Goal: Task Accomplishment & Management: Use online tool/utility

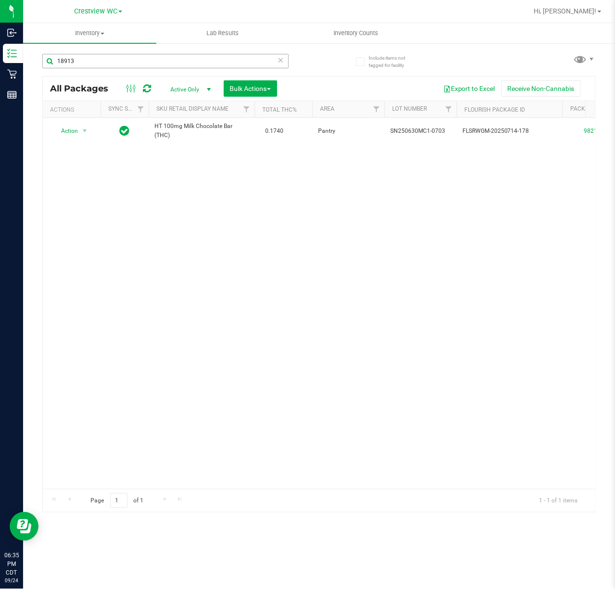
click at [272, 63] on input "18913" at bounding box center [165, 61] width 246 height 14
click at [279, 60] on icon at bounding box center [280, 60] width 7 height 12
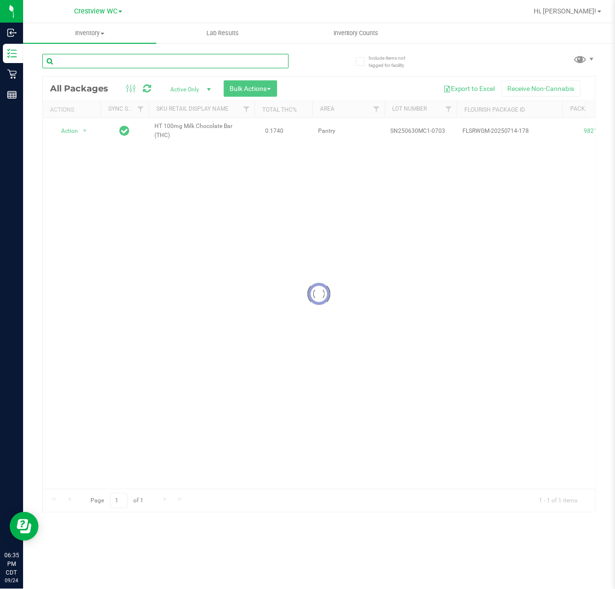
click at [260, 62] on input "text" at bounding box center [165, 61] width 246 height 14
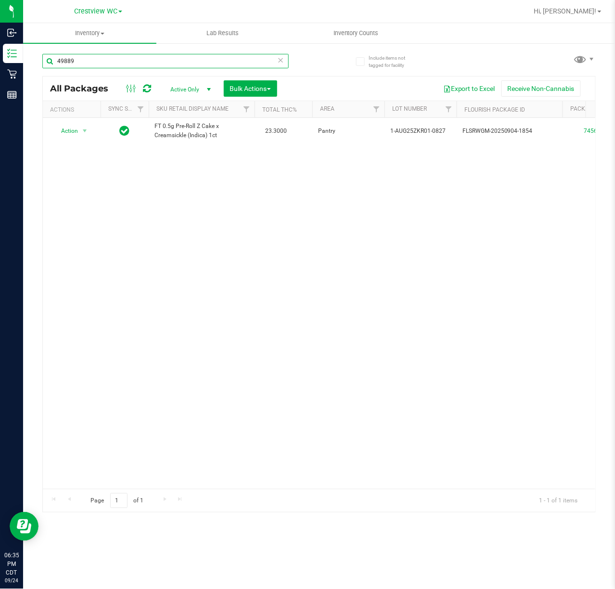
click at [275, 61] on input "49889" at bounding box center [165, 61] width 246 height 14
type input "49889"
click at [282, 56] on icon at bounding box center [280, 60] width 7 height 12
click at [244, 61] on input "text" at bounding box center [165, 61] width 246 height 14
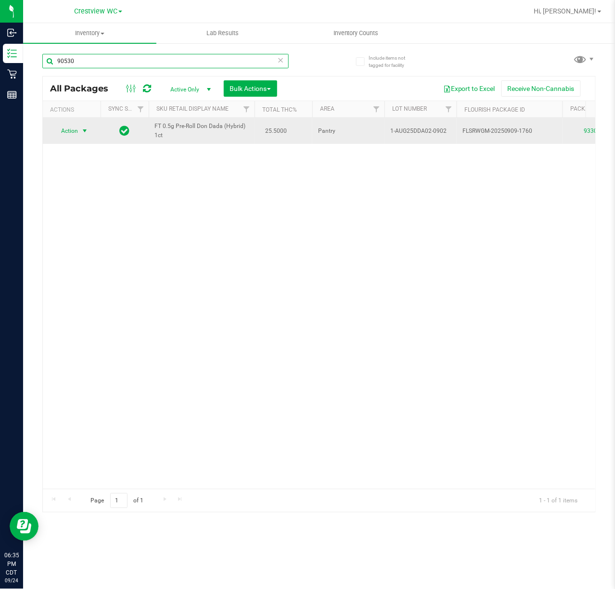
type input "90530"
click at [85, 131] on span "select" at bounding box center [85, 131] width 8 height 8
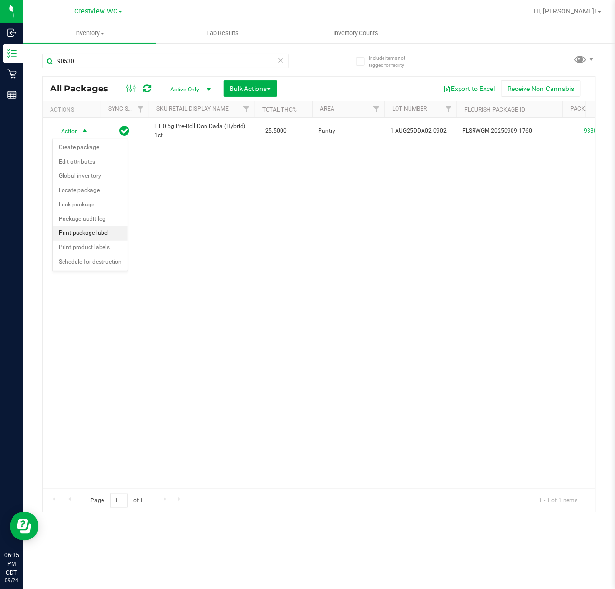
click at [103, 233] on li "Print package label" at bounding box center [90, 233] width 75 height 14
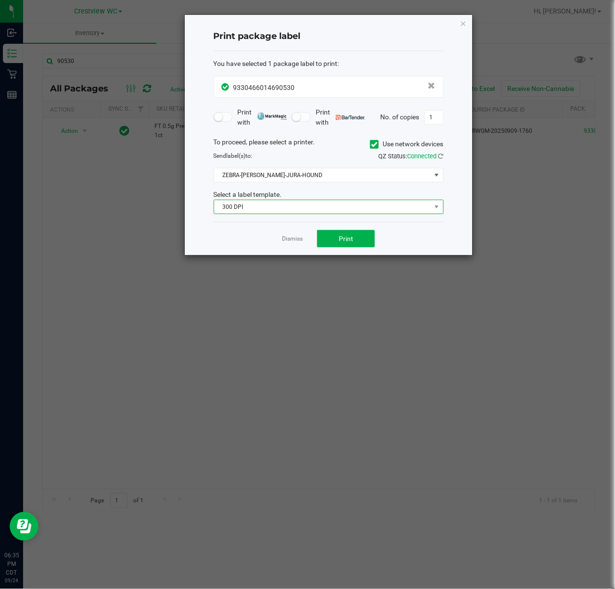
click at [341, 212] on span "300 DPI" at bounding box center [322, 206] width 217 height 13
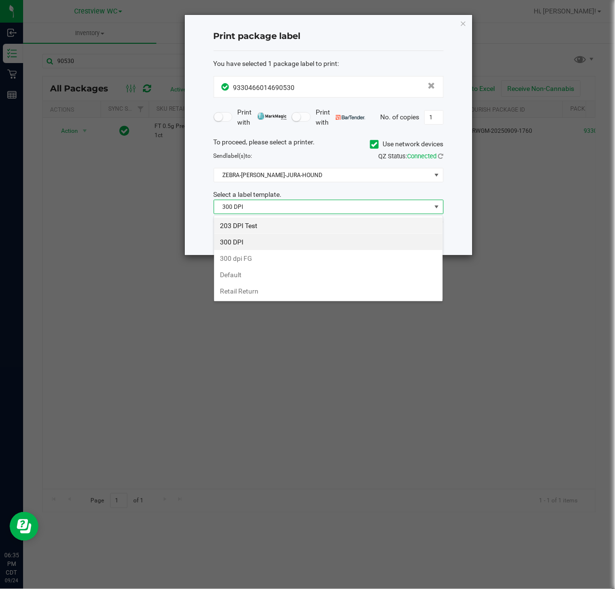
click at [253, 228] on li "203 DPI Test" at bounding box center [328, 226] width 229 height 16
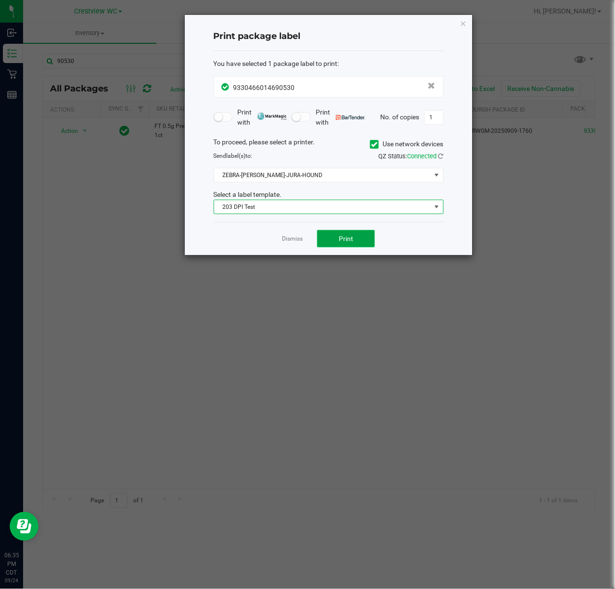
click at [342, 241] on span "Print" at bounding box center [346, 239] width 14 height 8
click at [287, 236] on link "Dismiss" at bounding box center [292, 239] width 21 height 8
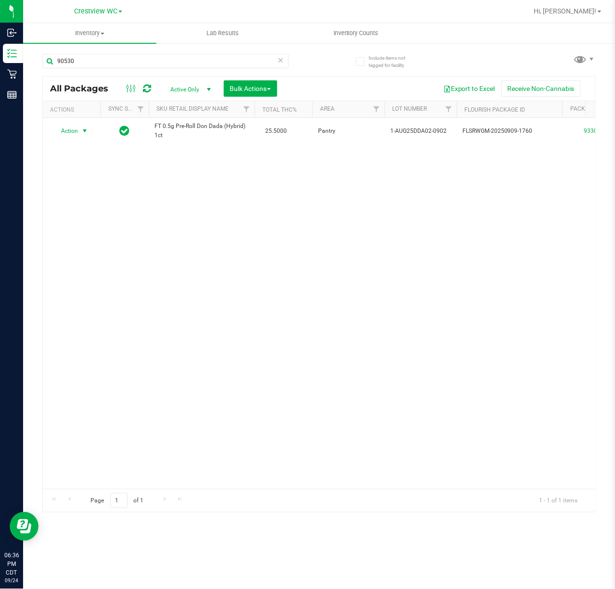
click at [283, 54] on icon at bounding box center [280, 60] width 7 height 12
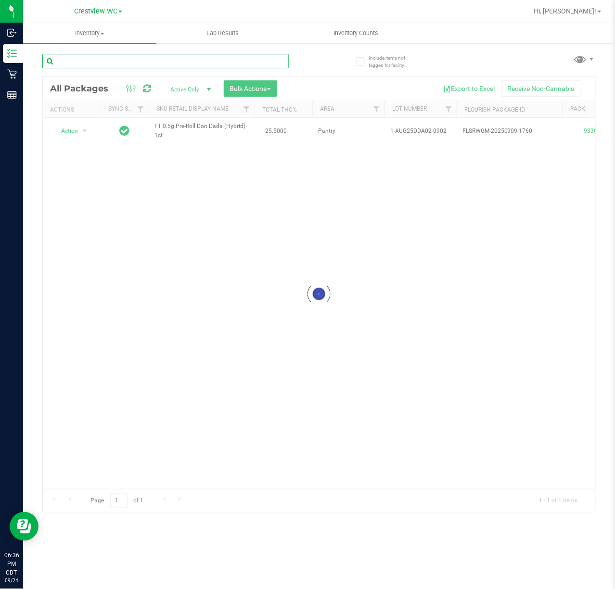
click at [233, 59] on input "text" at bounding box center [165, 61] width 246 height 14
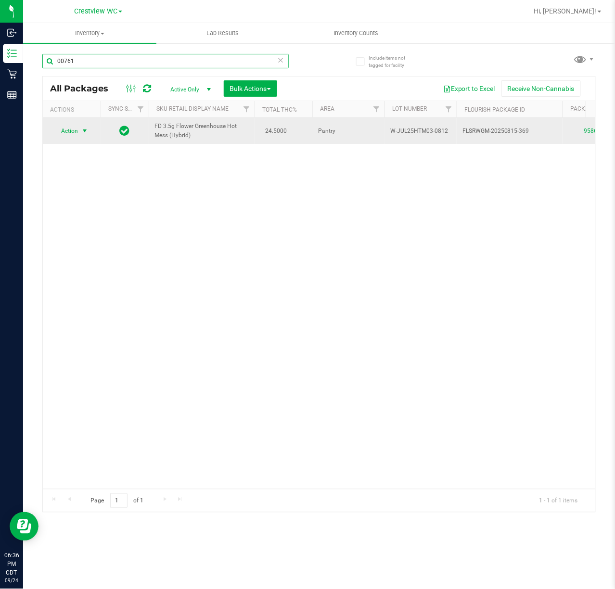
type input "00761"
click at [87, 135] on span "select" at bounding box center [85, 131] width 8 height 8
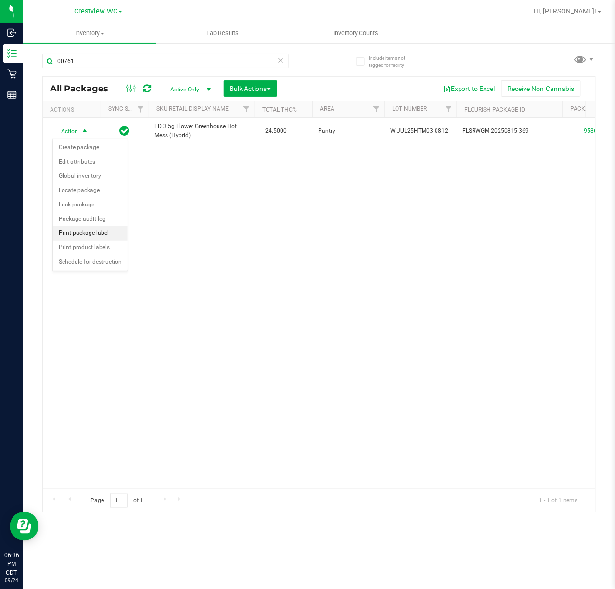
click at [103, 233] on li "Print package label" at bounding box center [90, 233] width 75 height 14
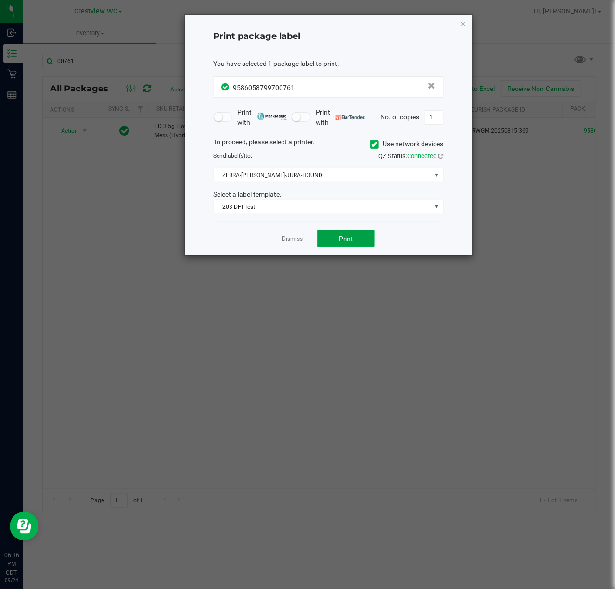
click at [338, 243] on button "Print" at bounding box center [346, 238] width 58 height 17
click at [291, 243] on link "Dismiss" at bounding box center [292, 239] width 21 height 8
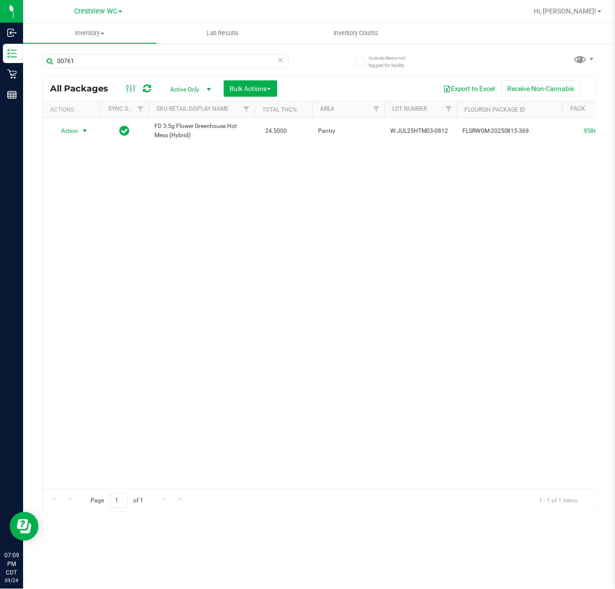
click at [282, 60] on icon at bounding box center [280, 60] width 7 height 12
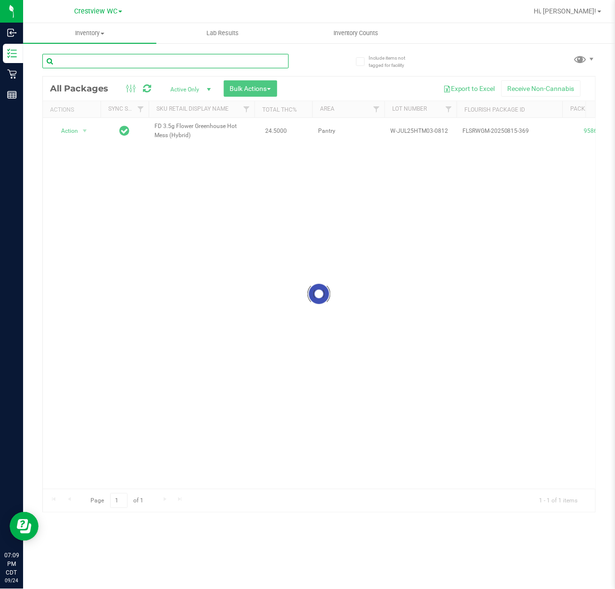
click at [263, 63] on input "text" at bounding box center [165, 61] width 246 height 14
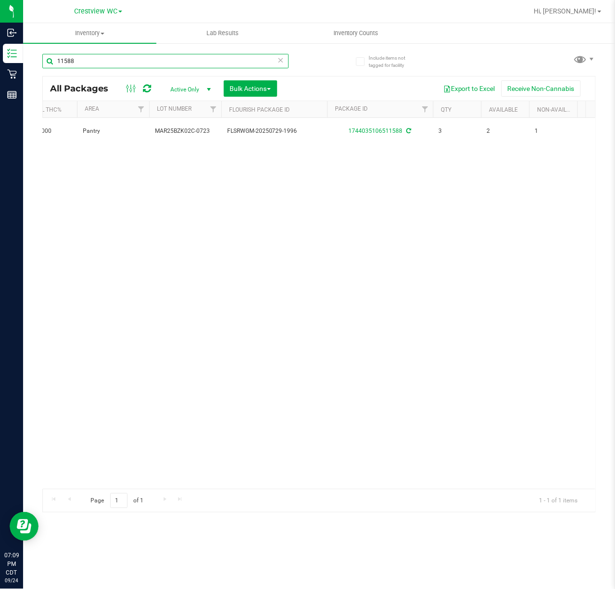
scroll to position [0, 236]
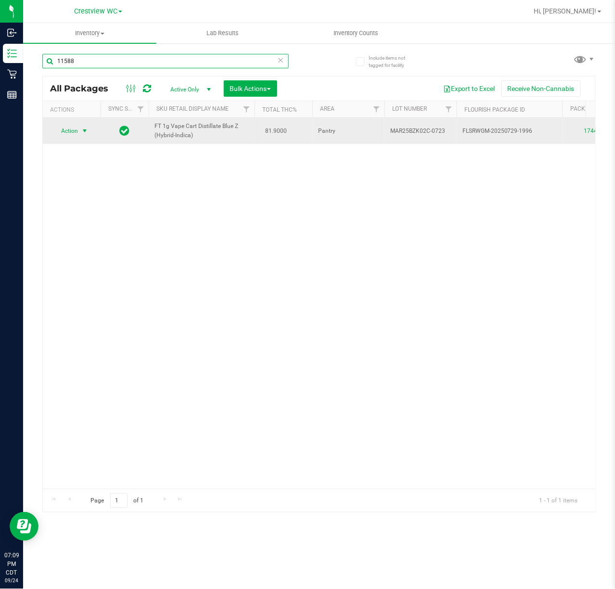
type input "11588"
click at [86, 133] on span "select" at bounding box center [85, 131] width 8 height 8
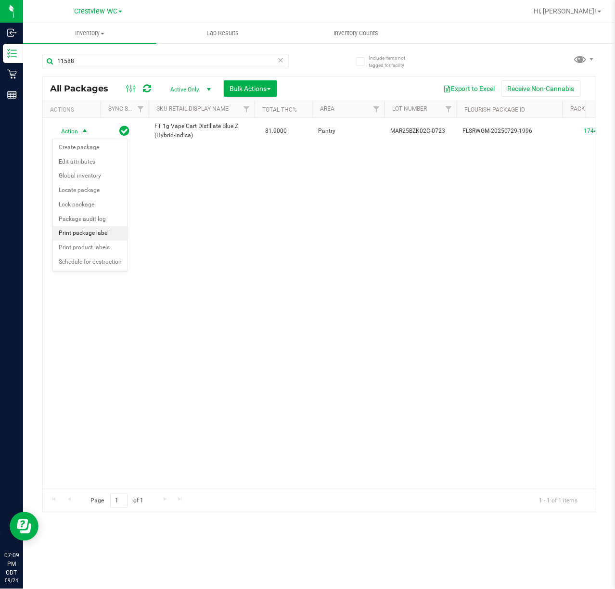
click at [98, 235] on li "Print package label" at bounding box center [90, 233] width 75 height 14
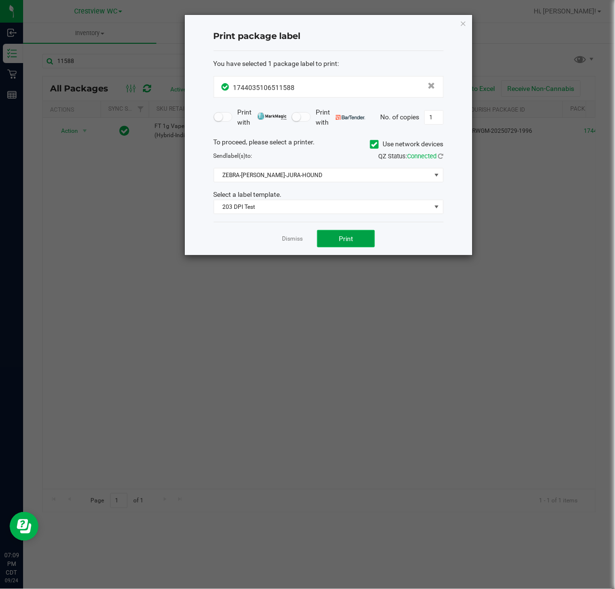
click at [360, 246] on button "Print" at bounding box center [346, 238] width 58 height 17
click at [282, 237] on link "Dismiss" at bounding box center [292, 239] width 21 height 8
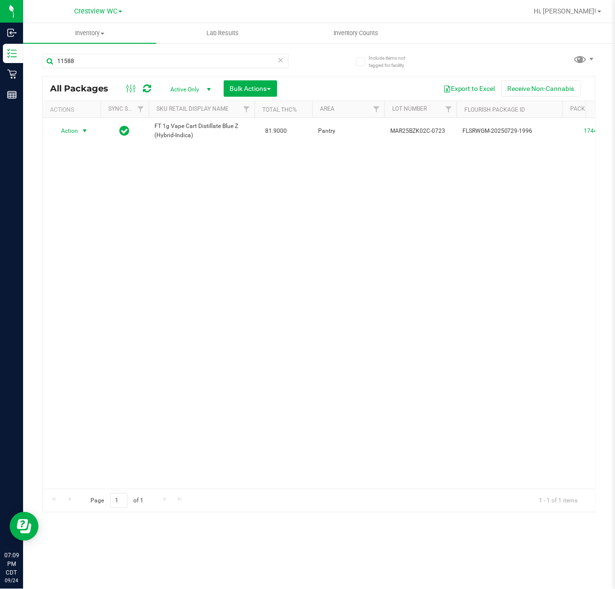
click at [280, 62] on icon at bounding box center [280, 60] width 7 height 12
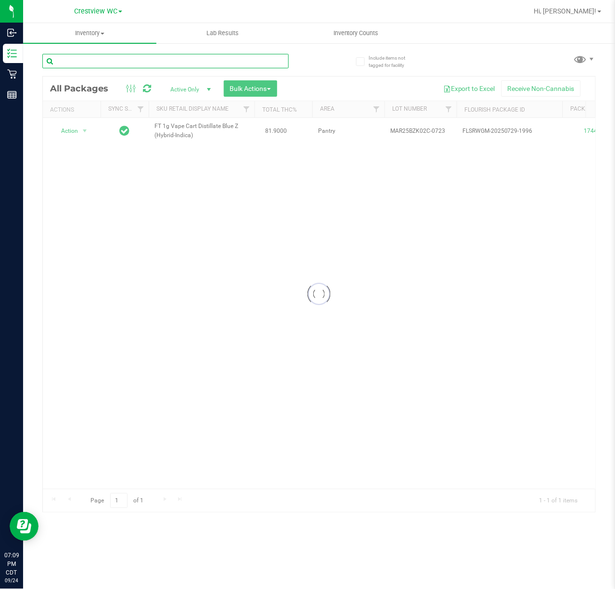
click at [250, 61] on input "text" at bounding box center [165, 61] width 246 height 14
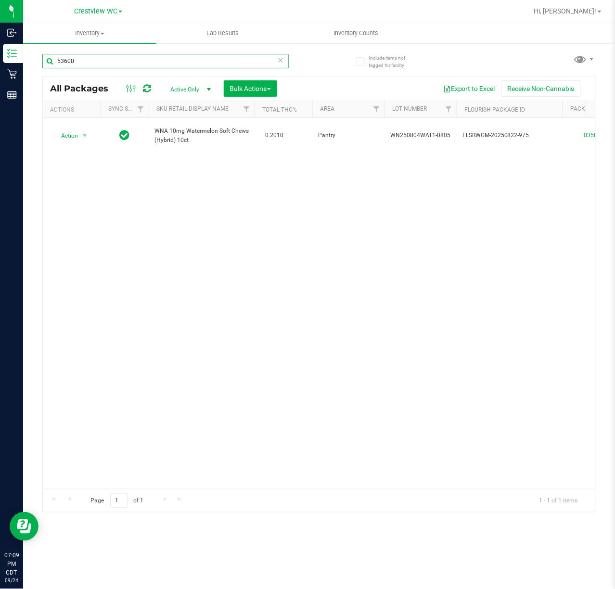
type input "53600"
click at [280, 59] on icon at bounding box center [280, 60] width 7 height 12
click at [253, 59] on input "text" at bounding box center [165, 61] width 246 height 14
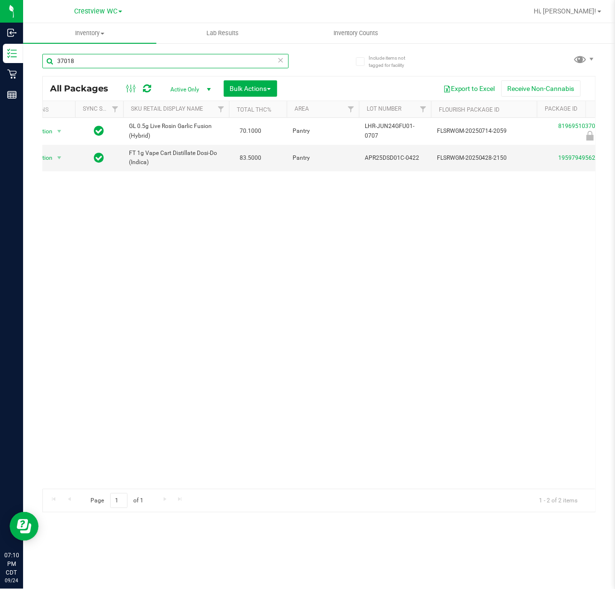
scroll to position [0, 33]
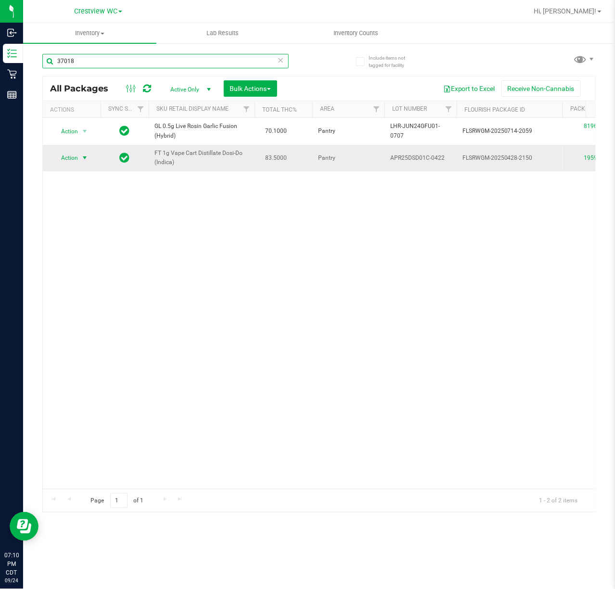
type input "37018"
click at [85, 158] on span "select" at bounding box center [85, 158] width 8 height 8
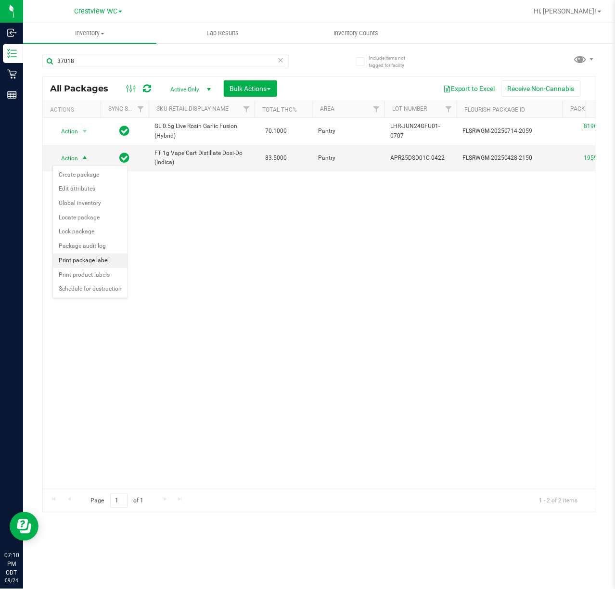
click at [97, 260] on li "Print package label" at bounding box center [90, 261] width 75 height 14
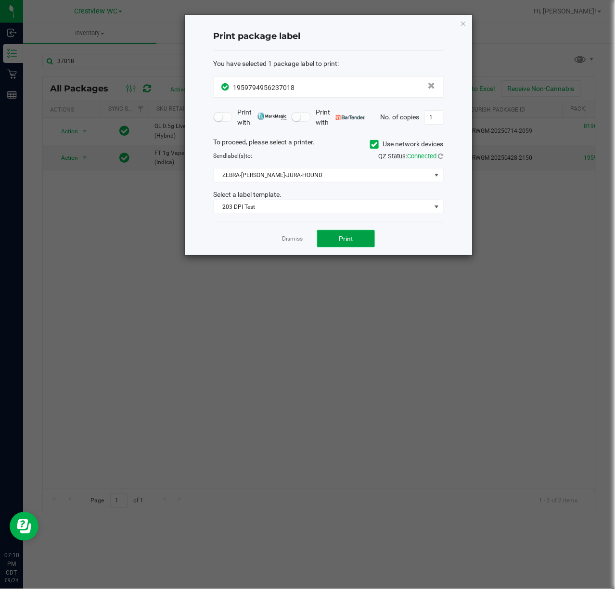
click at [353, 245] on button "Print" at bounding box center [346, 238] width 58 height 17
click at [293, 239] on link "Dismiss" at bounding box center [292, 239] width 21 height 8
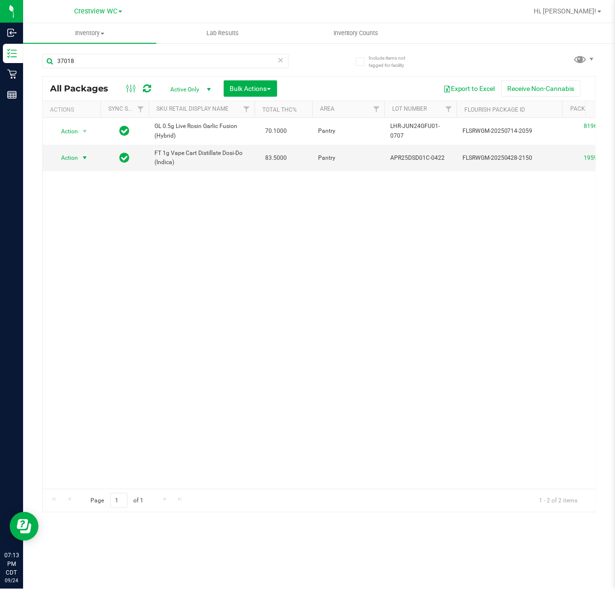
click at [282, 58] on icon at bounding box center [280, 60] width 7 height 12
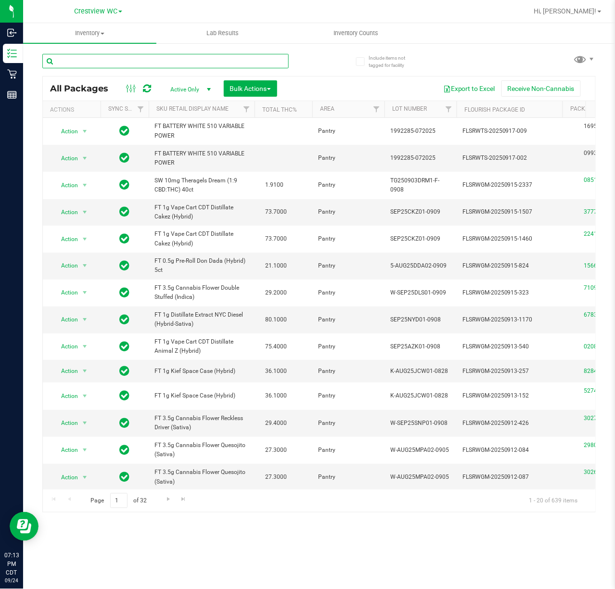
click at [223, 62] on input "text" at bounding box center [165, 61] width 246 height 14
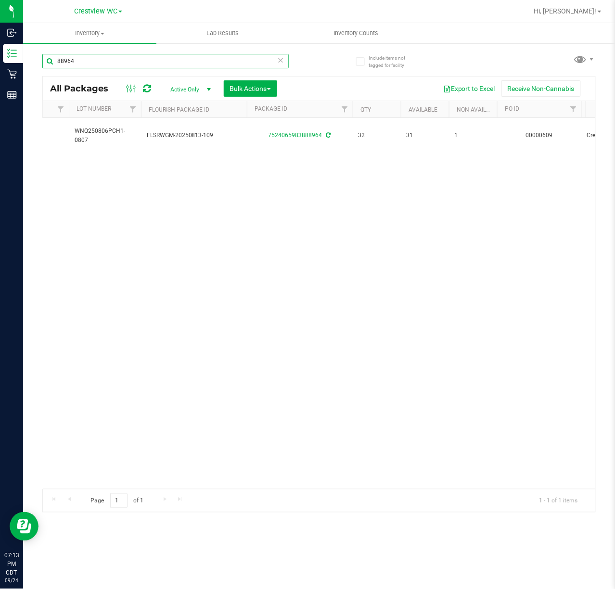
scroll to position [0, 316]
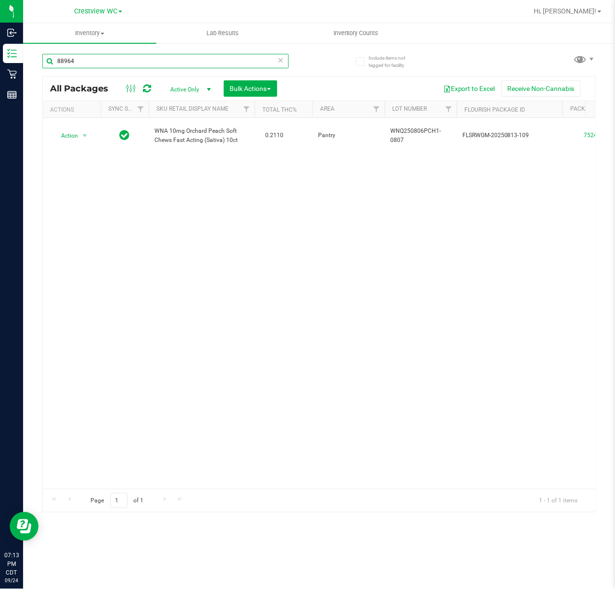
type input "88964"
click at [282, 62] on icon at bounding box center [280, 60] width 7 height 12
click at [245, 61] on input "text" at bounding box center [165, 61] width 246 height 14
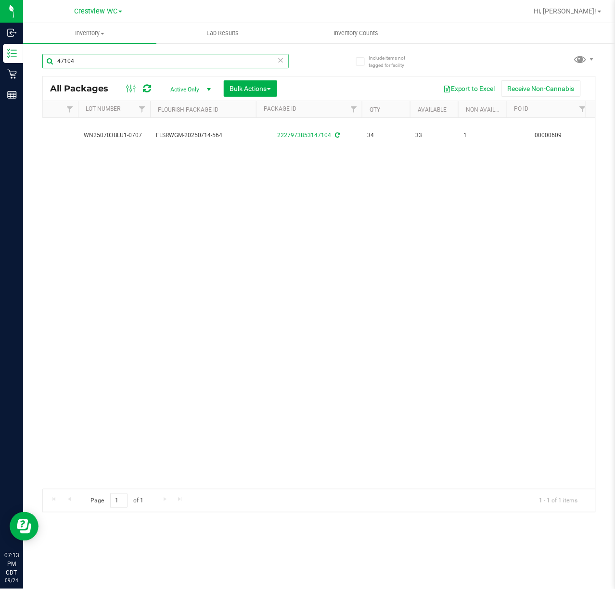
scroll to position [0, 307]
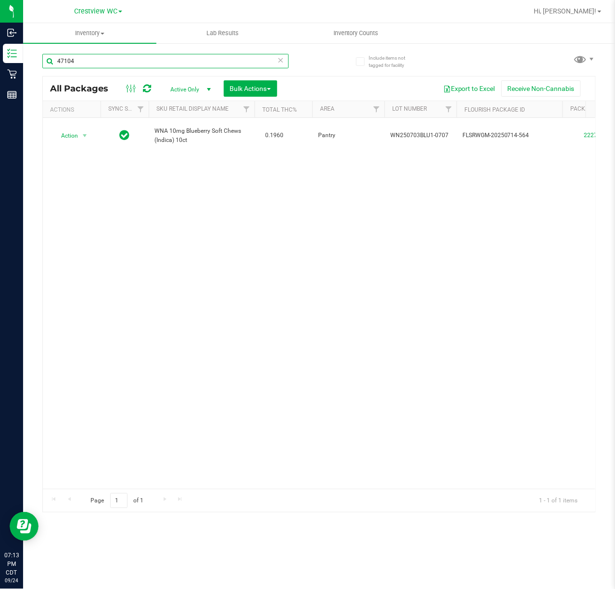
type input "47104"
click at [280, 62] on icon at bounding box center [280, 60] width 7 height 12
click at [244, 63] on input "text" at bounding box center [165, 61] width 246 height 14
type input "31863"
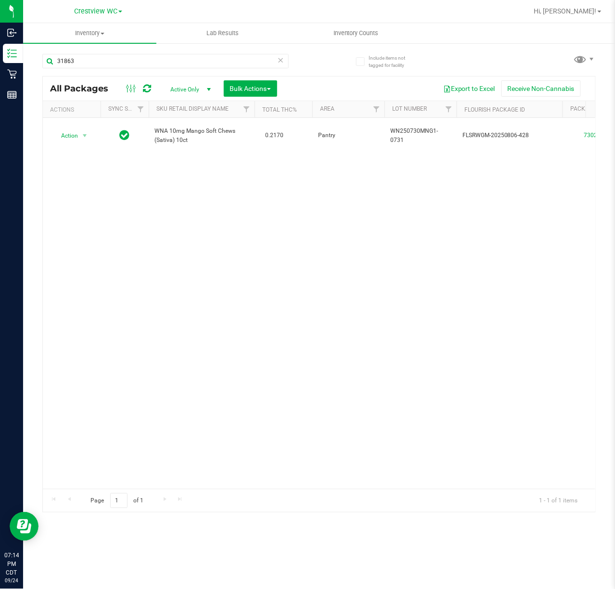
click at [280, 59] on icon at bounding box center [280, 60] width 7 height 12
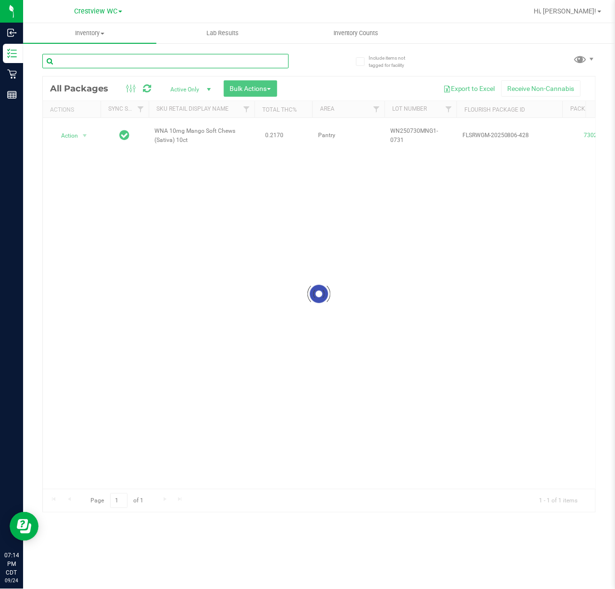
click at [254, 62] on input "text" at bounding box center [165, 61] width 246 height 14
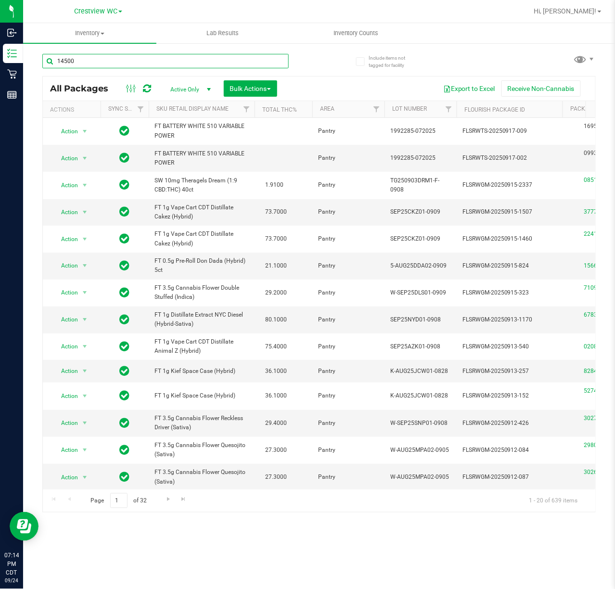
type input "14500"
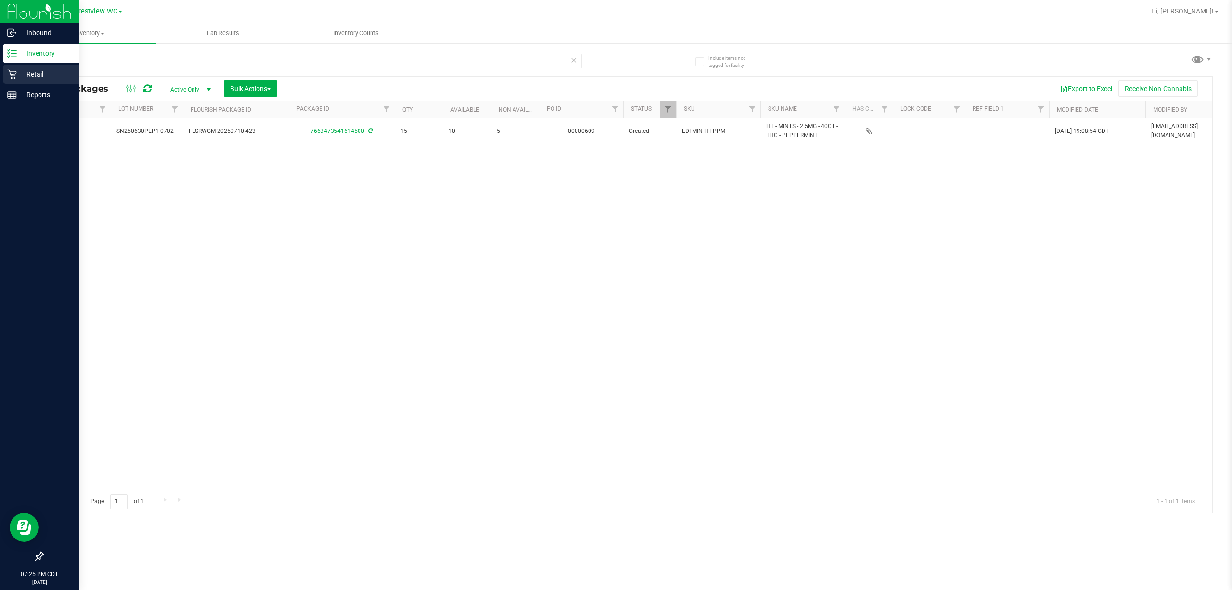
click at [20, 77] on p "Retail" at bounding box center [46, 74] width 58 height 12
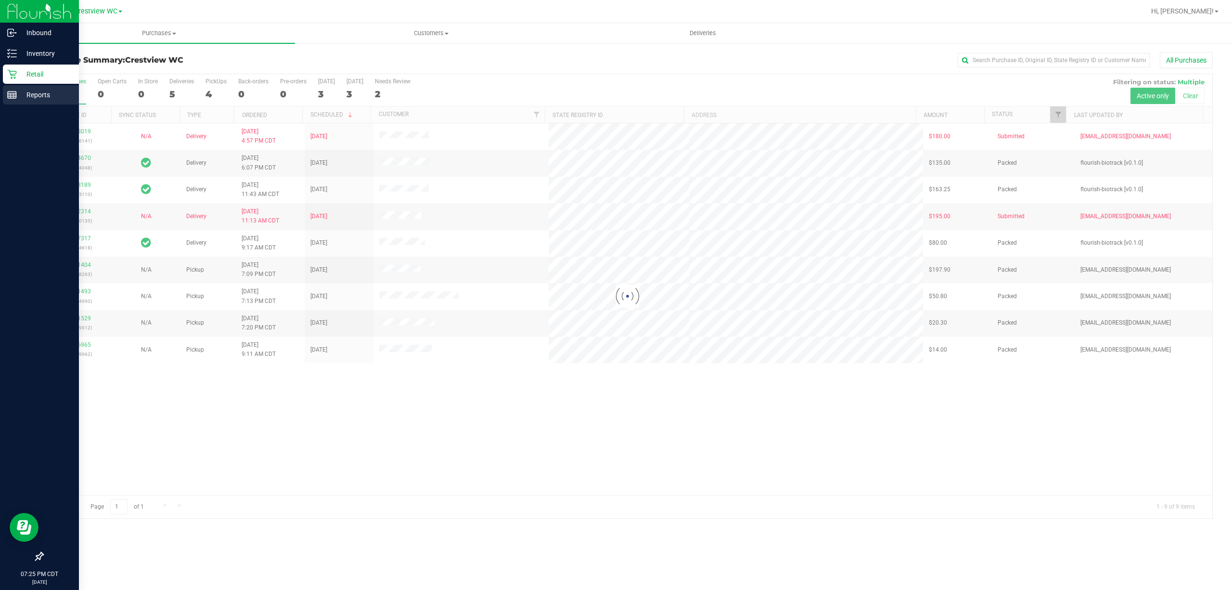
click at [43, 93] on p "Reports" at bounding box center [46, 95] width 58 height 12
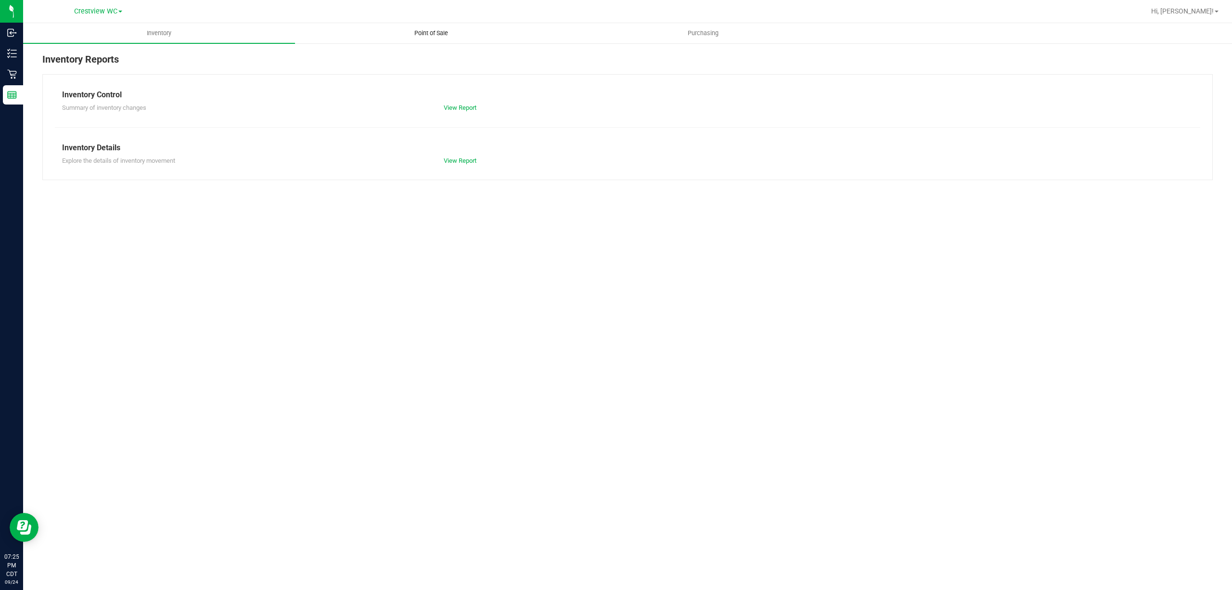
click at [445, 31] on span "Point of Sale" at bounding box center [431, 33] width 60 height 9
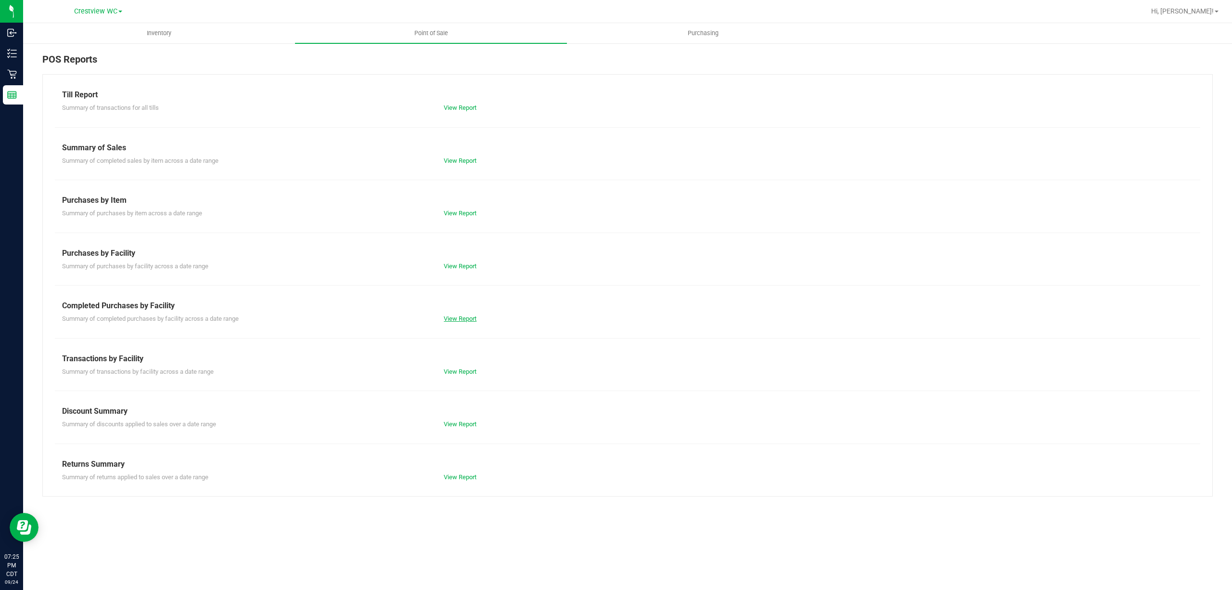
click at [464, 317] on link "View Report" at bounding box center [460, 318] width 33 height 7
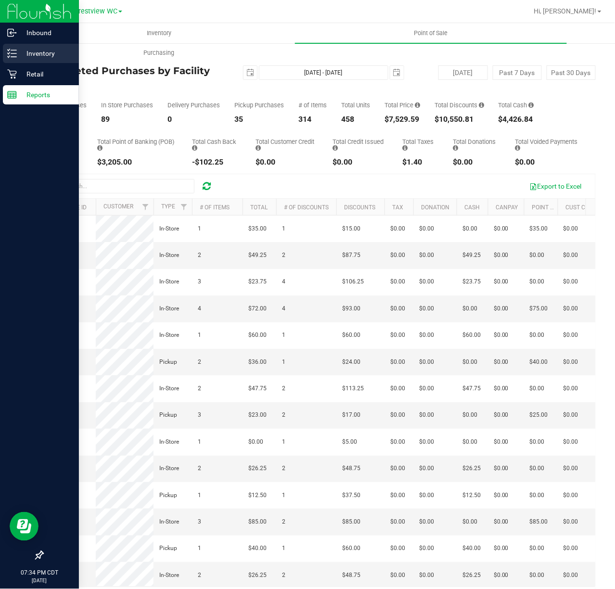
click at [13, 53] on line at bounding box center [13, 53] width 5 height 0
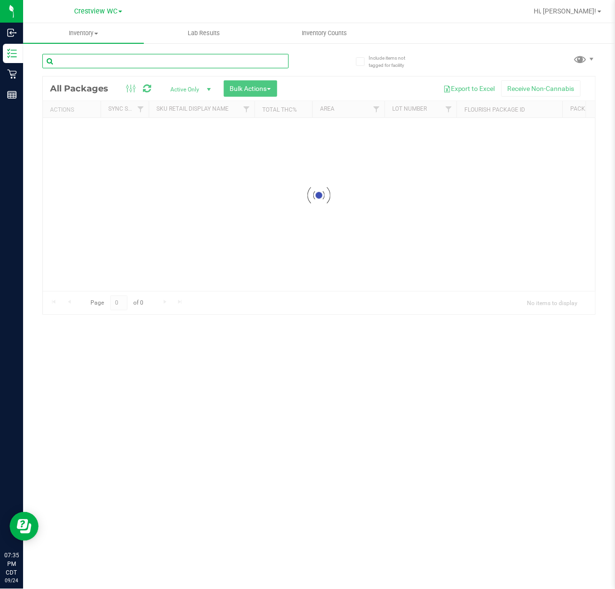
click at [197, 61] on input "text" at bounding box center [165, 61] width 246 height 14
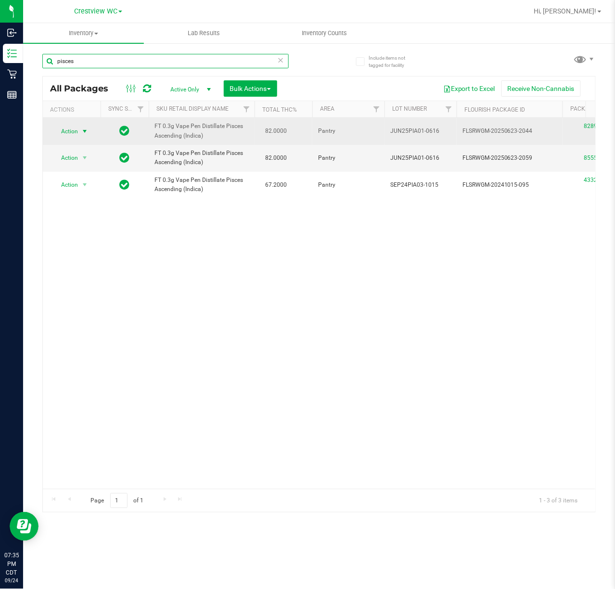
type input "pisces"
click at [89, 135] on span "select" at bounding box center [85, 132] width 8 height 8
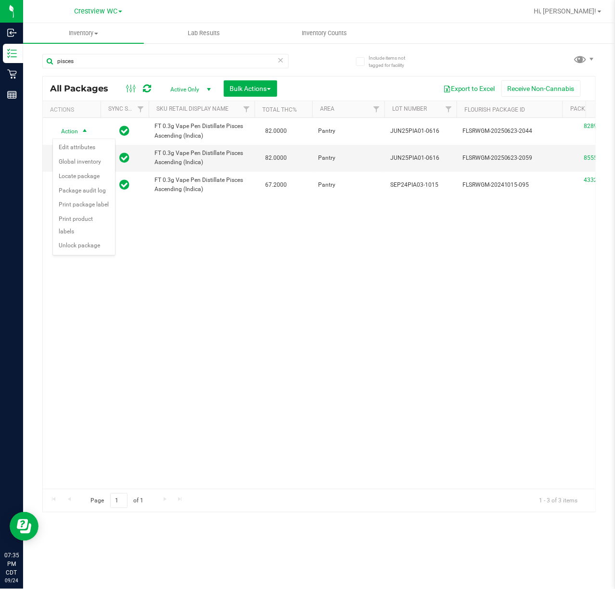
click at [220, 305] on div "Action Action Edit attributes Global inventory Locate package Package audit log…" at bounding box center [319, 303] width 552 height 371
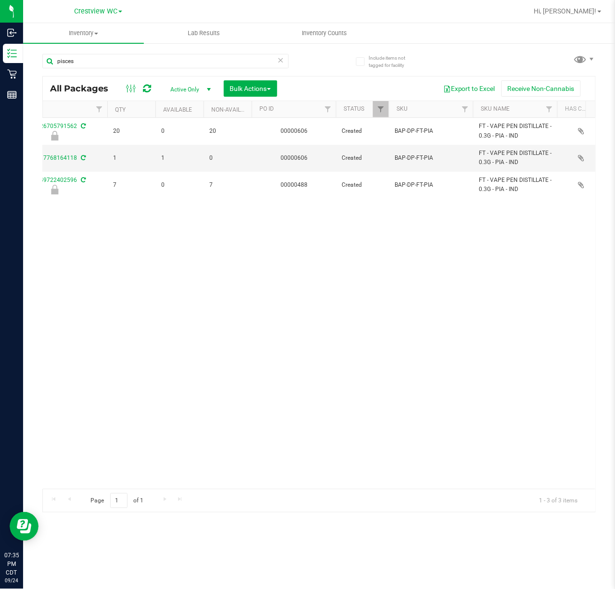
scroll to position [0, 589]
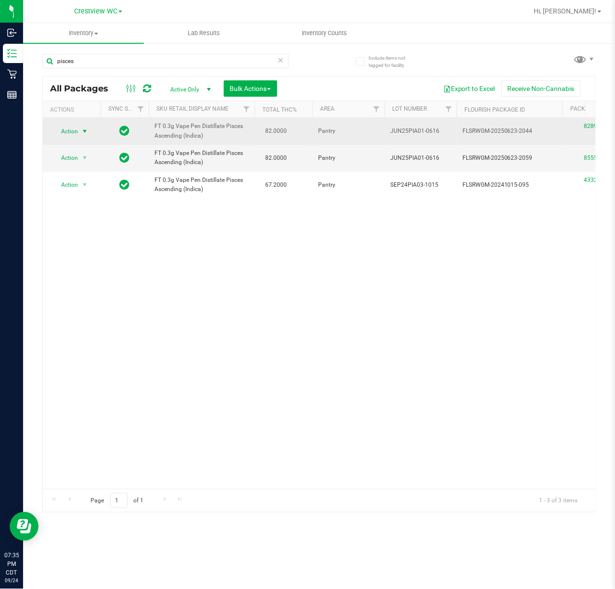
click at [83, 135] on span "select" at bounding box center [85, 132] width 8 height 8
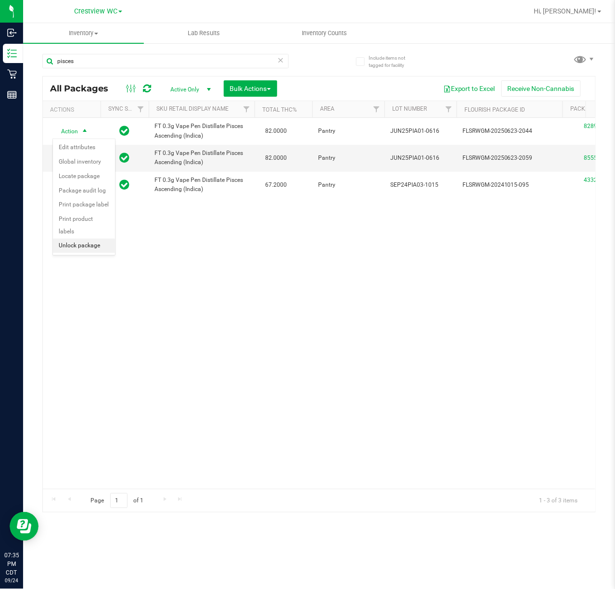
click at [100, 249] on li "Unlock package" at bounding box center [84, 246] width 62 height 14
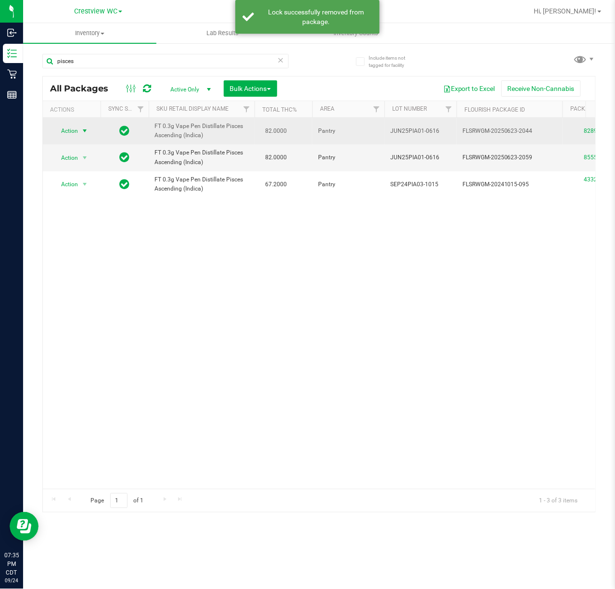
click at [83, 135] on span "select" at bounding box center [85, 131] width 8 height 8
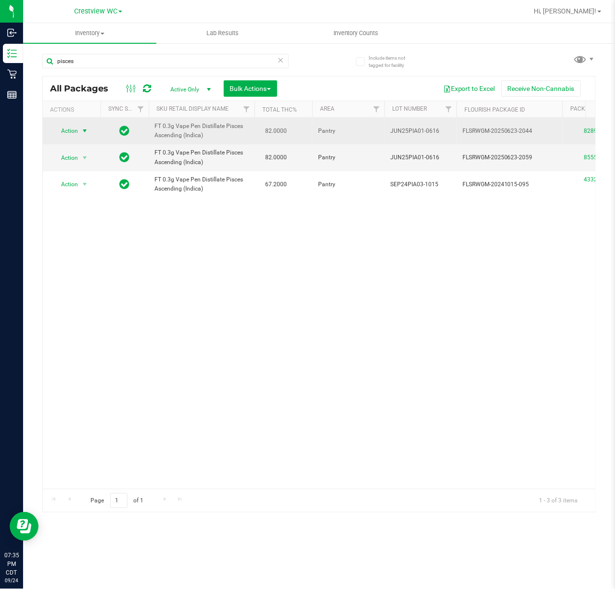
click at [85, 131] on span "select" at bounding box center [85, 131] width 8 height 8
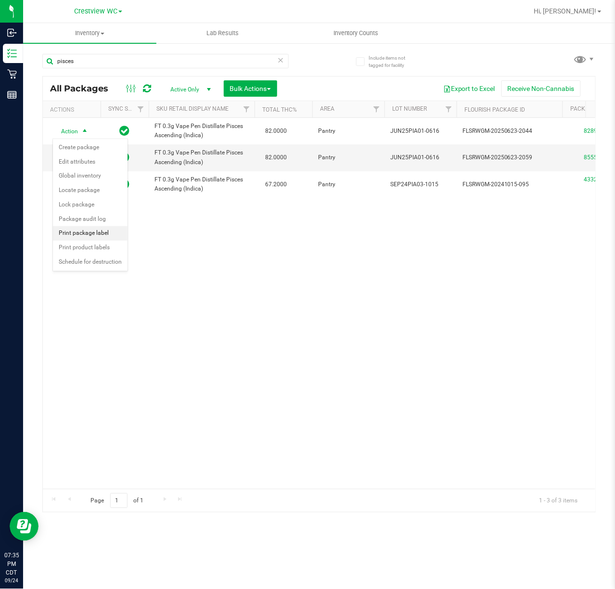
click at [99, 239] on li "Print package label" at bounding box center [90, 233] width 75 height 14
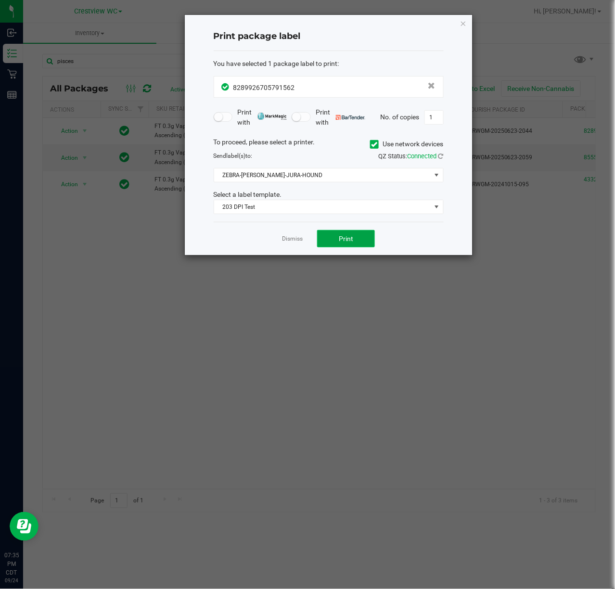
click at [346, 240] on span "Print" at bounding box center [346, 239] width 14 height 8
click at [293, 240] on link "Dismiss" at bounding box center [292, 239] width 21 height 8
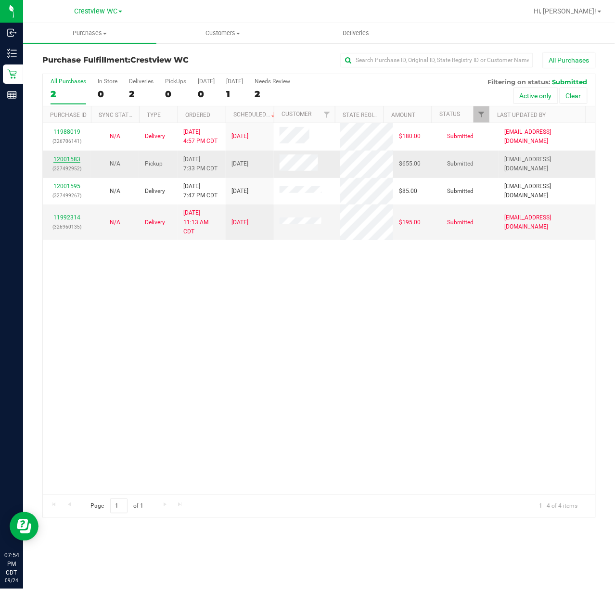
click at [68, 156] on link "12001583" at bounding box center [66, 159] width 27 height 7
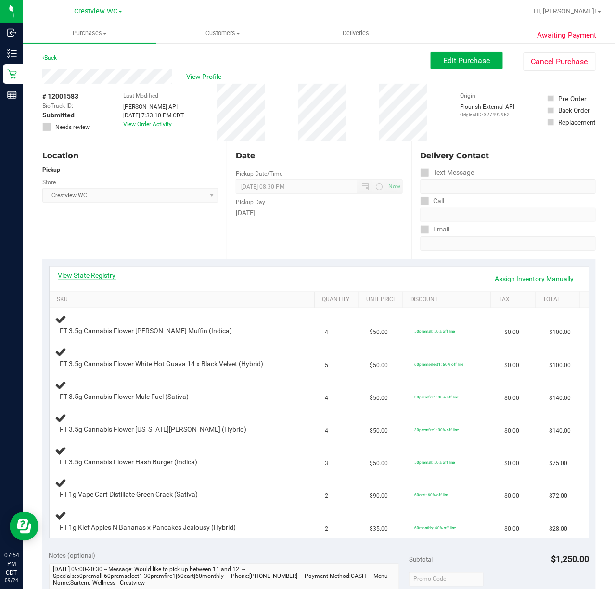
click at [85, 277] on link "View State Registry" at bounding box center [87, 275] width 58 height 10
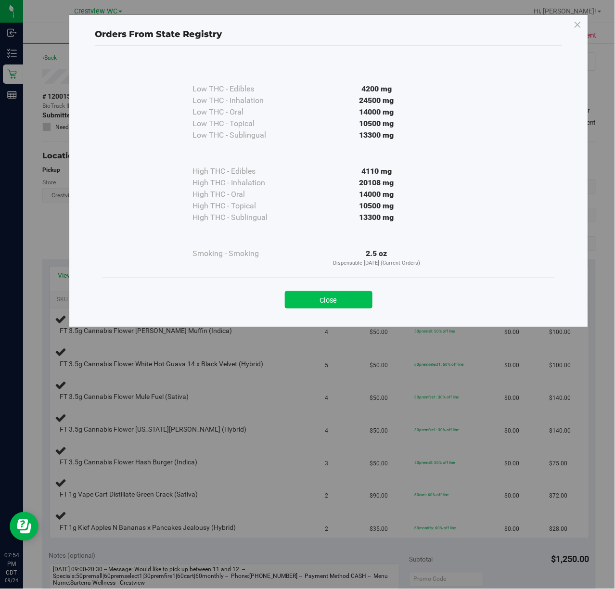
click at [352, 301] on button "Close" at bounding box center [329, 299] width 88 height 17
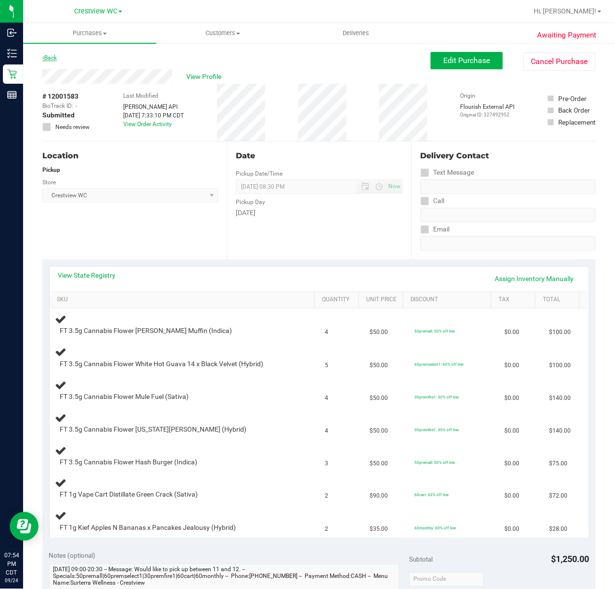
click at [42, 56] on icon at bounding box center [43, 58] width 2 height 6
